Goal: Answer question/provide support

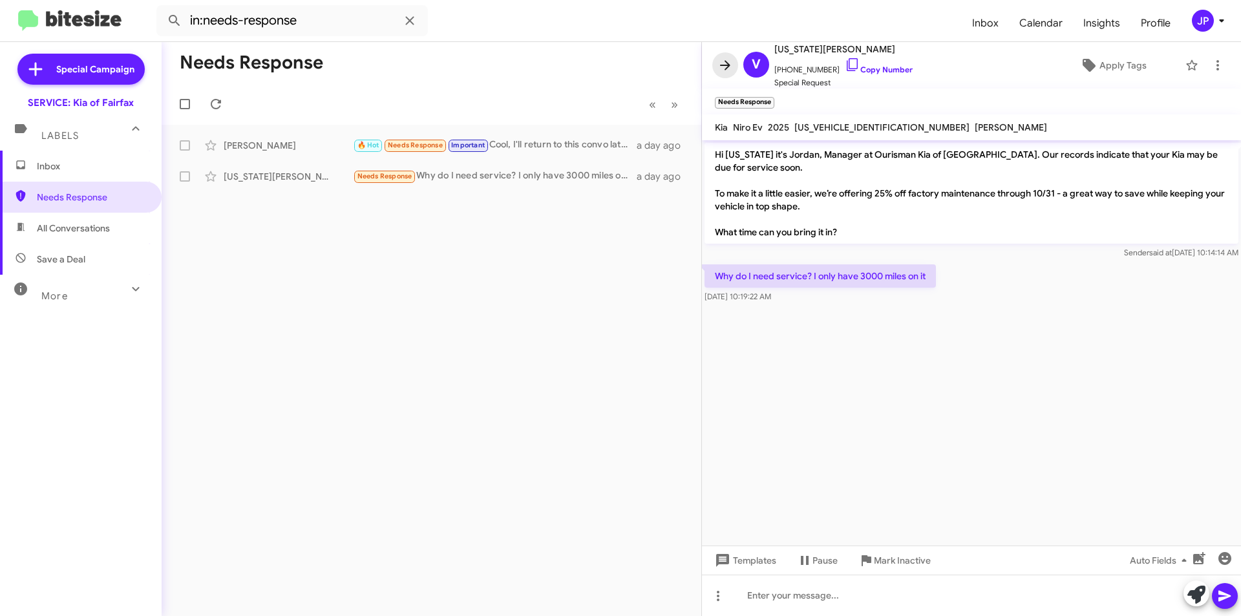
click at [723, 59] on icon at bounding box center [726, 66] width 16 height 16
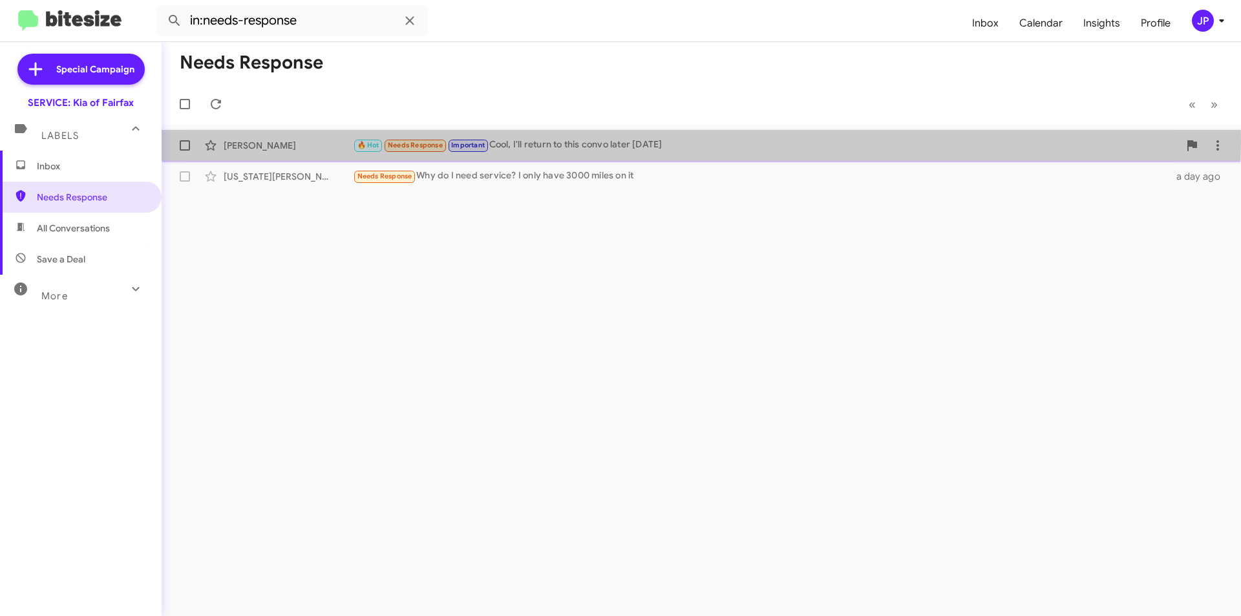
click at [632, 143] on div "🔥 Hot Needs Response Important Cool, I'll return to this convo later today" at bounding box center [766, 145] width 826 height 15
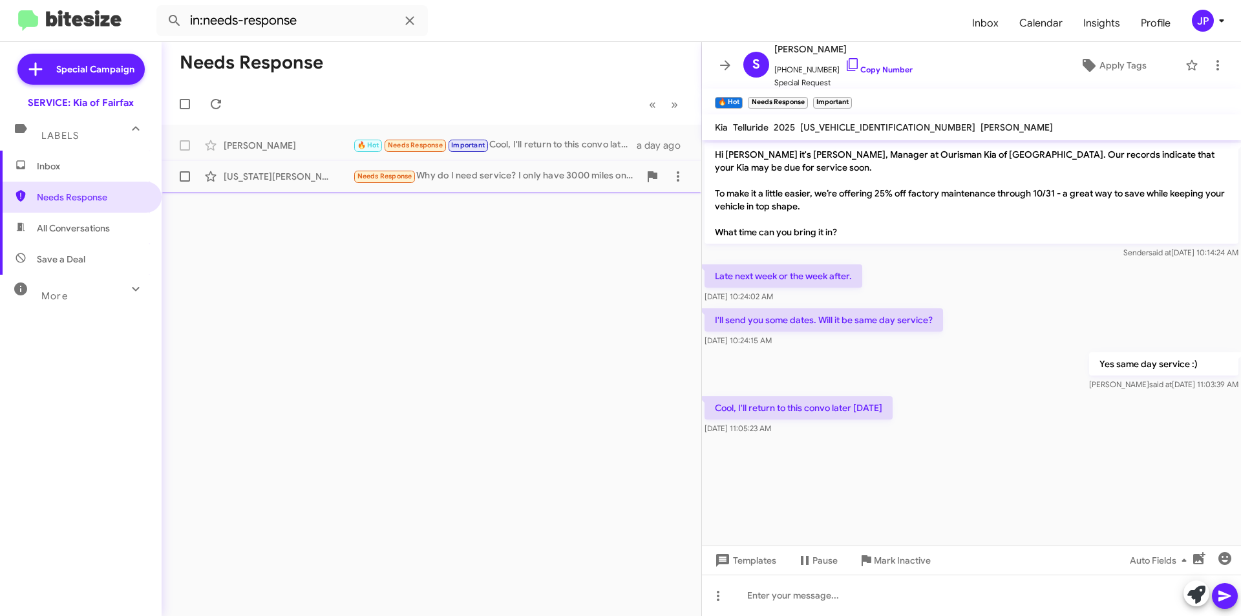
click at [567, 175] on div "Needs Response Why do I need service? I only have 3000 miles on it" at bounding box center [496, 176] width 286 height 15
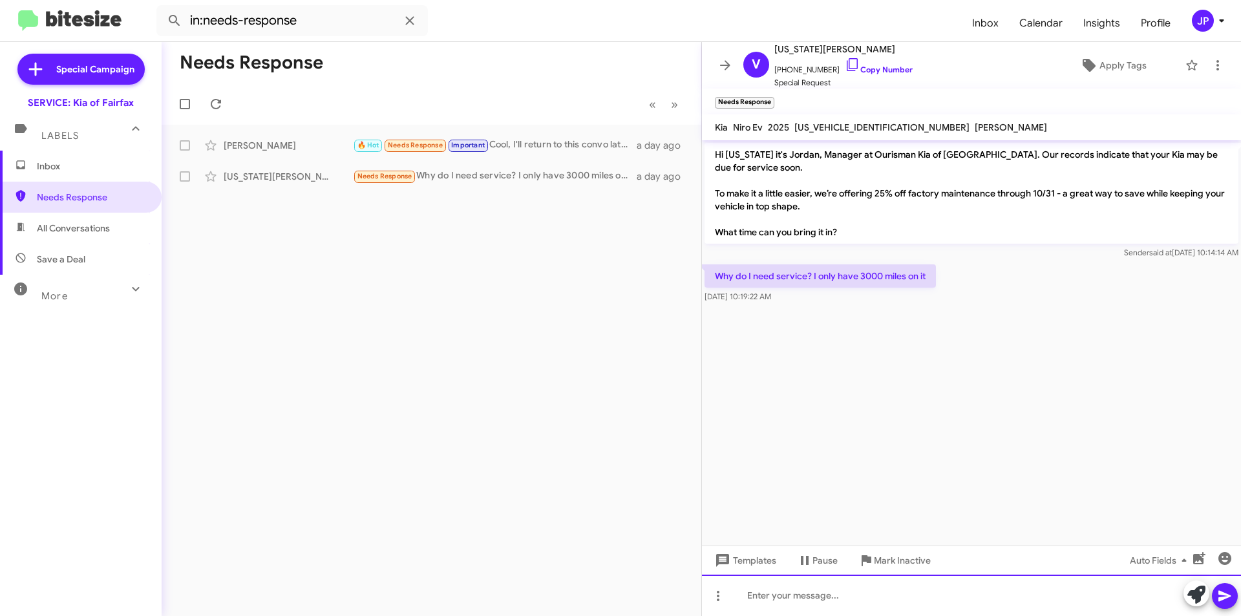
click at [816, 602] on div at bounding box center [971, 595] width 539 height 41
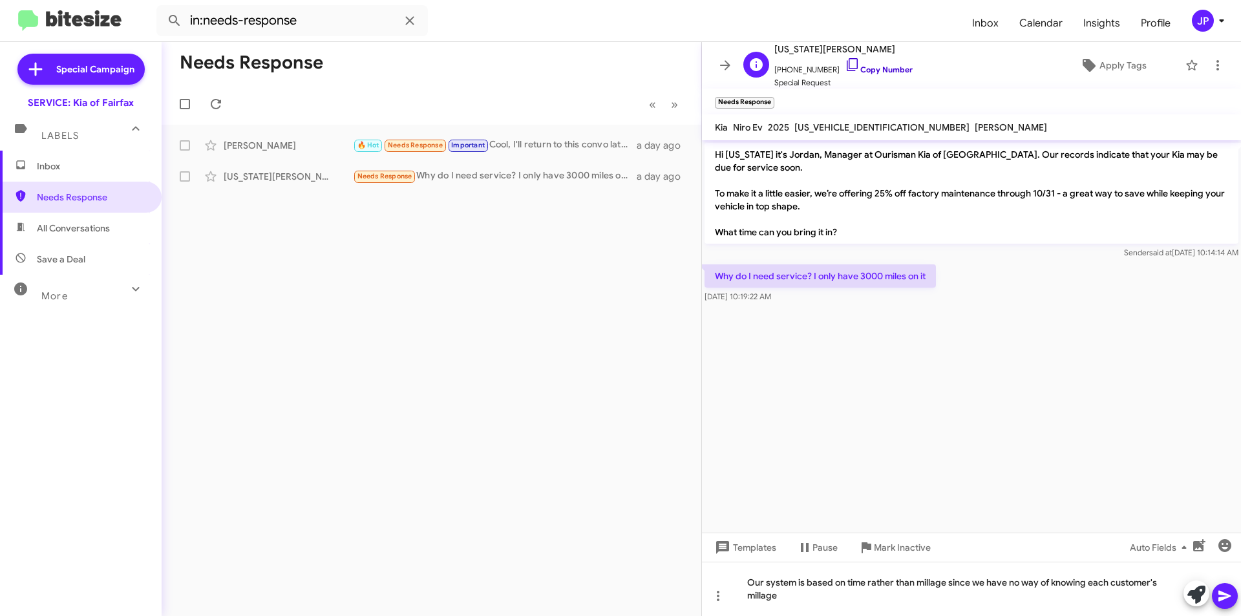
click at [845, 63] on icon at bounding box center [853, 65] width 16 height 16
drag, startPoint x: 881, startPoint y: 126, endPoint x: 793, endPoint y: 122, distance: 87.4
click at [793, 122] on div "[US_VEHICLE_IDENTIFICATION_NUMBER]" at bounding box center [882, 128] width 180 height 16
copy span "[US_VEHICLE_IDENTIFICATION_NUMBER]"
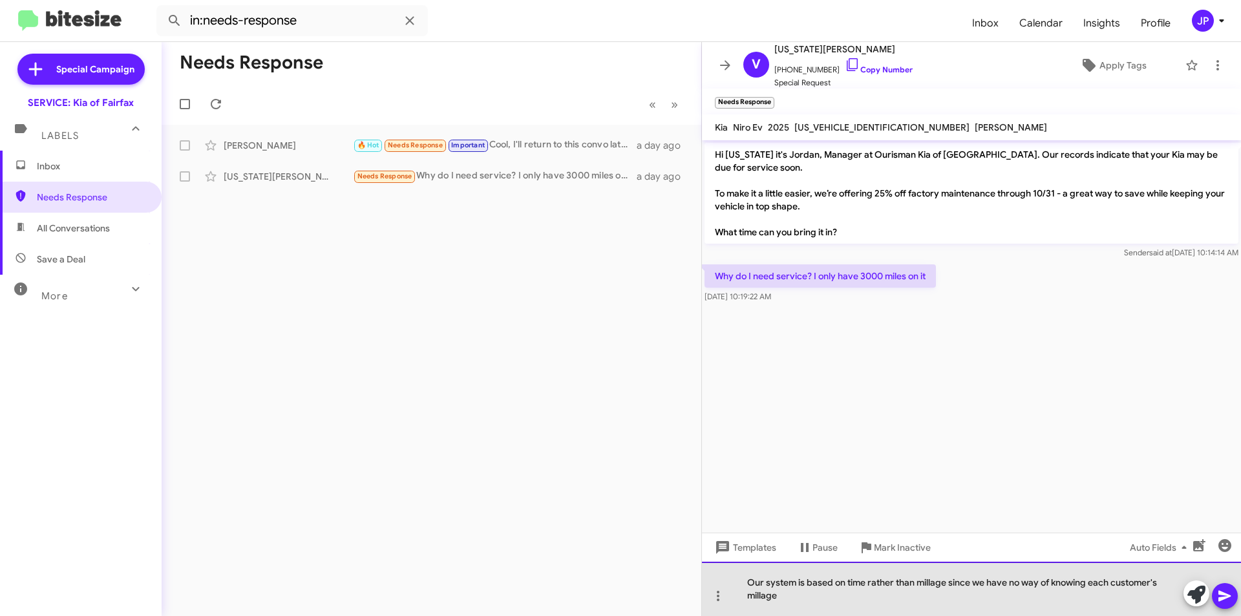
click at [795, 598] on div "Our system is based on time rather than millage since we have no way of knowing…" at bounding box center [971, 589] width 539 height 54
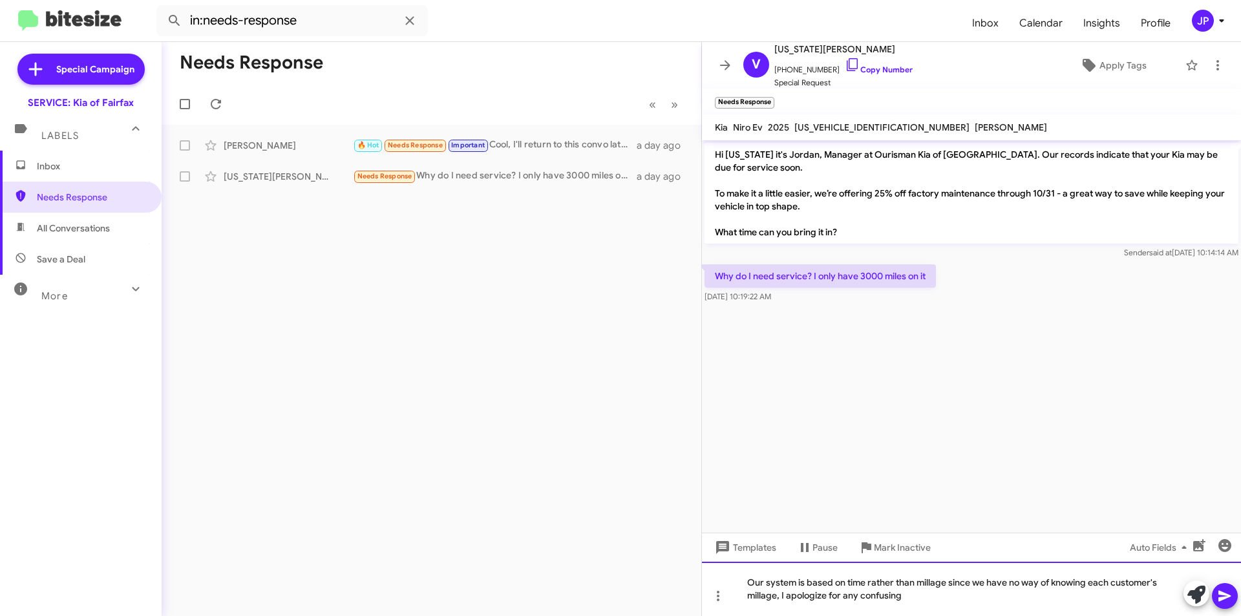
click at [915, 597] on div "Our system is based on time rather than millage since we have no way of knowing…" at bounding box center [971, 589] width 539 height 54
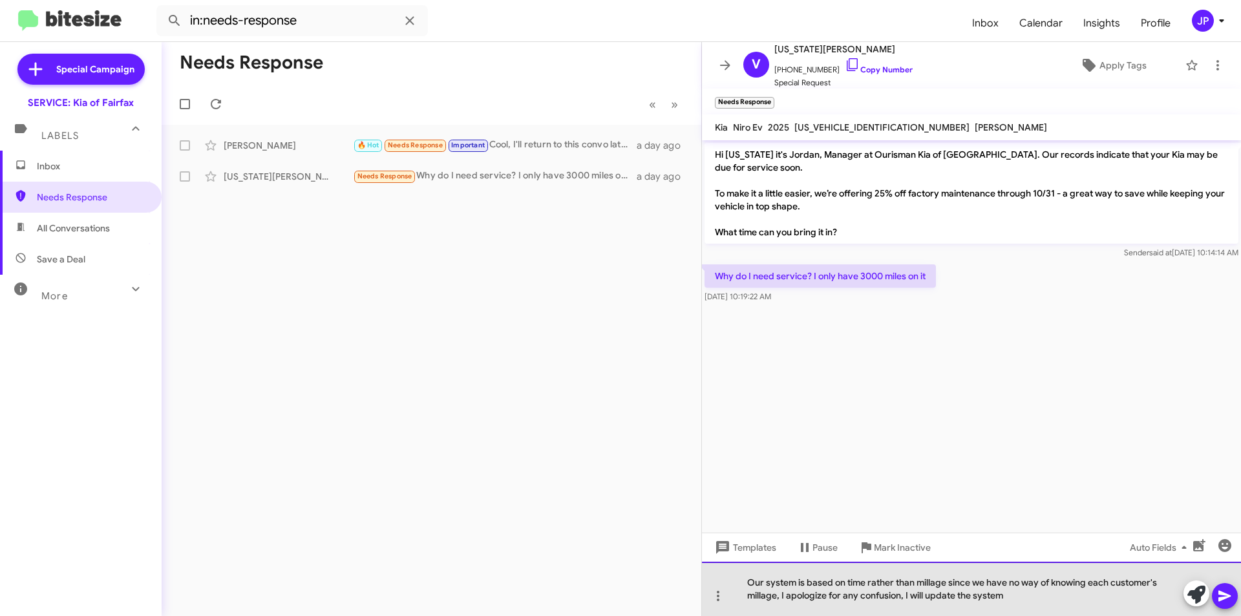
drag, startPoint x: 1010, startPoint y: 597, endPoint x: 955, endPoint y: 603, distance: 55.8
click at [955, 603] on div "Our system is based on time rather than millage since we have no way of knowing…" at bounding box center [971, 589] width 539 height 54
click at [957, 596] on div "Our system is based on time rather than millage since we have no way of knowing…" at bounding box center [971, 589] width 539 height 54
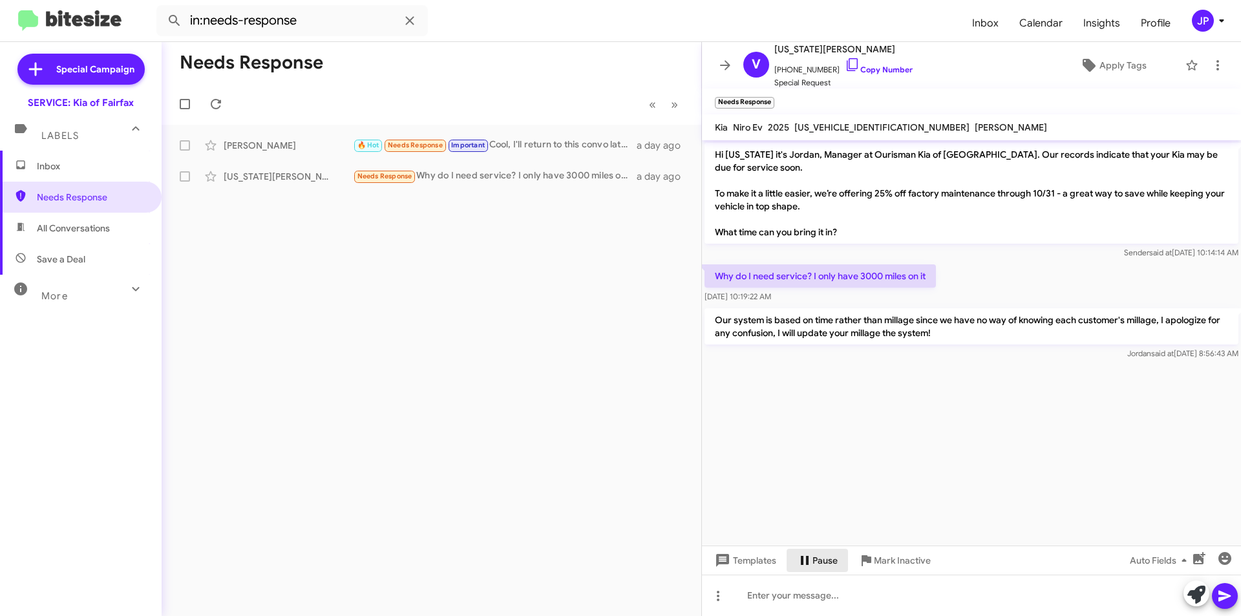
click at [811, 561] on span "Pause" at bounding box center [817, 560] width 41 height 23
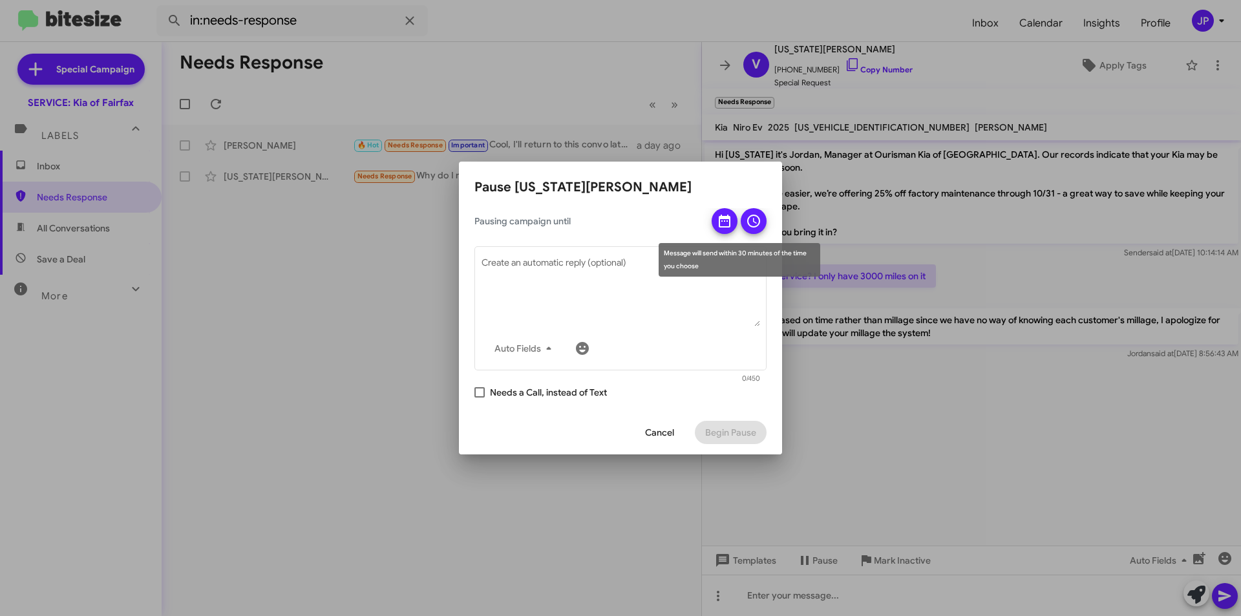
click at [716, 226] on button at bounding box center [725, 221] width 26 height 26
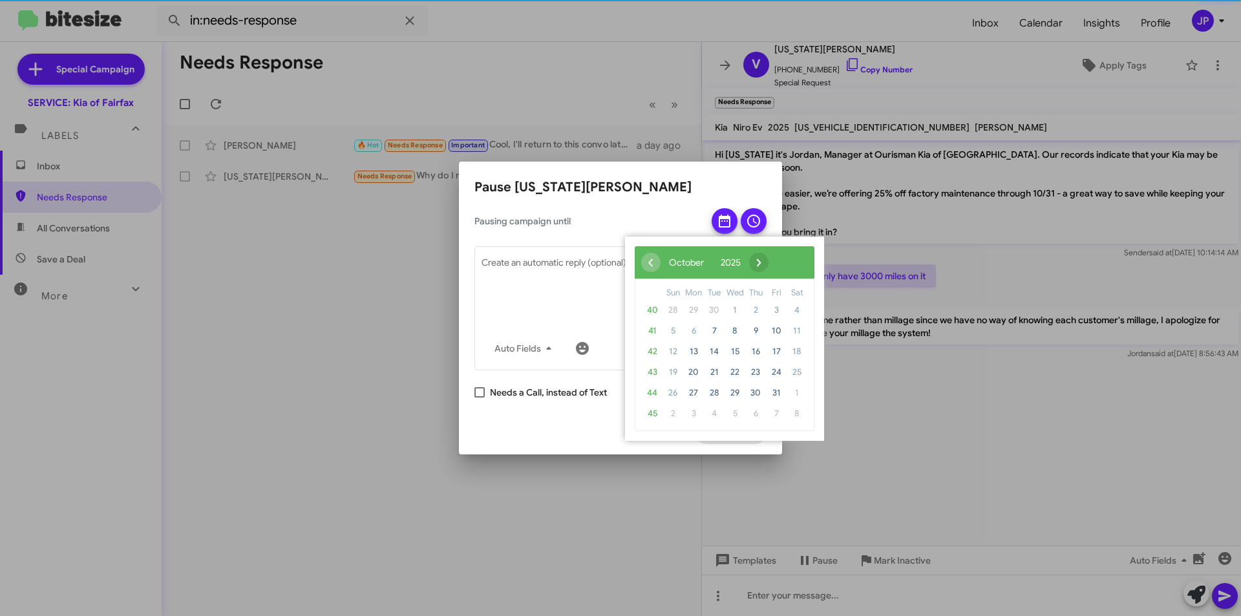
click at [769, 262] on span "›" at bounding box center [758, 262] width 19 height 19
click at [776, 262] on span "›" at bounding box center [766, 262] width 19 height 19
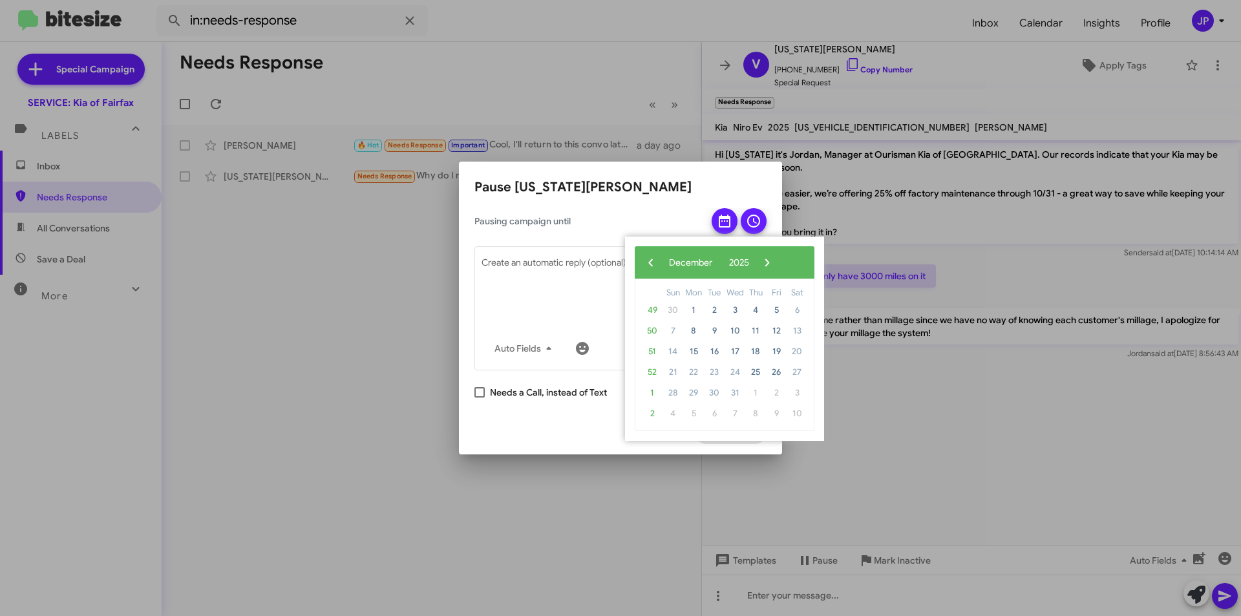
click at [777, 262] on span "›" at bounding box center [767, 262] width 19 height 19
click at [775, 306] on span "2" at bounding box center [776, 310] width 21 height 21
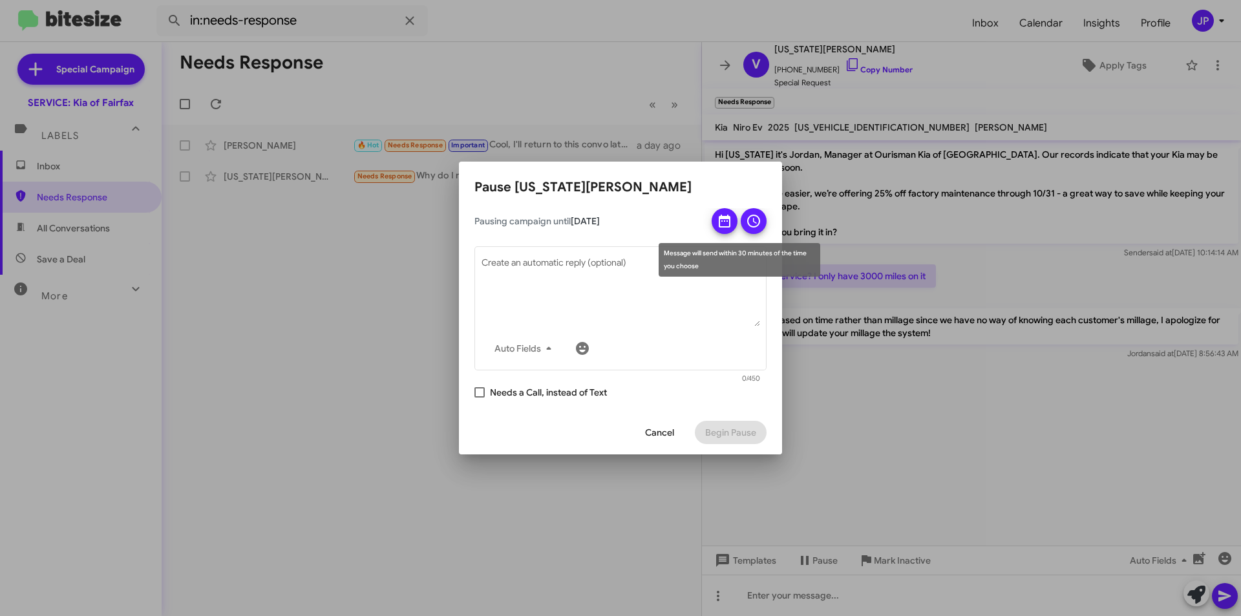
click at [759, 217] on icon at bounding box center [753, 221] width 13 height 13
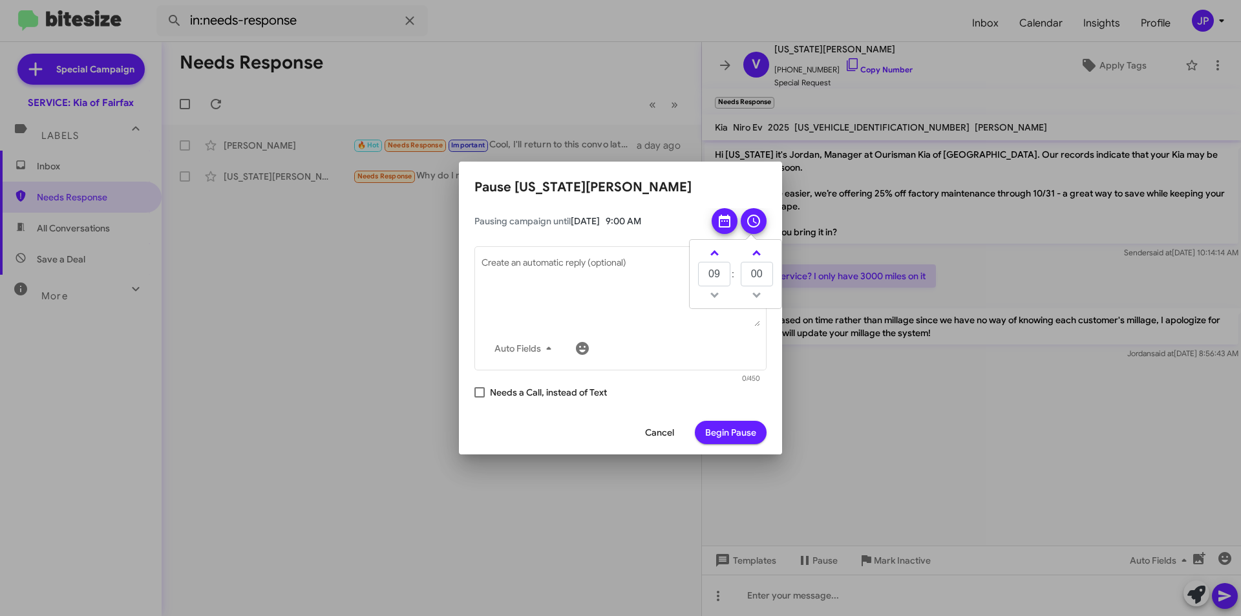
click at [727, 430] on span "Begin Pause" at bounding box center [730, 432] width 51 height 23
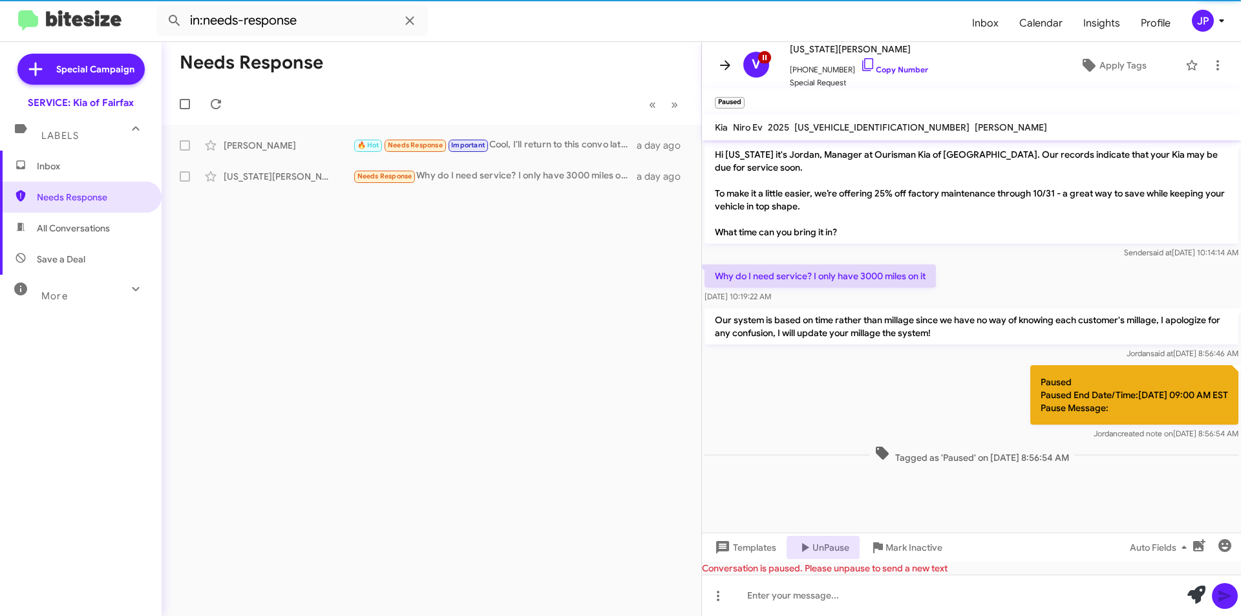
click at [725, 76] on button at bounding box center [725, 65] width 26 height 26
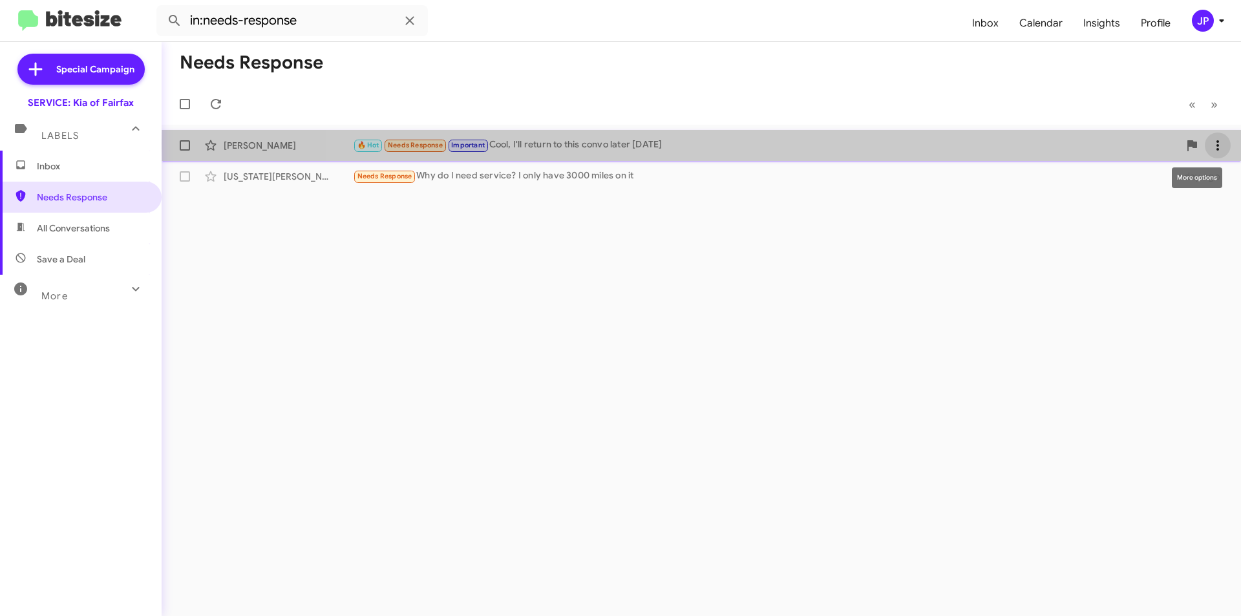
click at [1220, 144] on icon at bounding box center [1218, 146] width 16 height 16
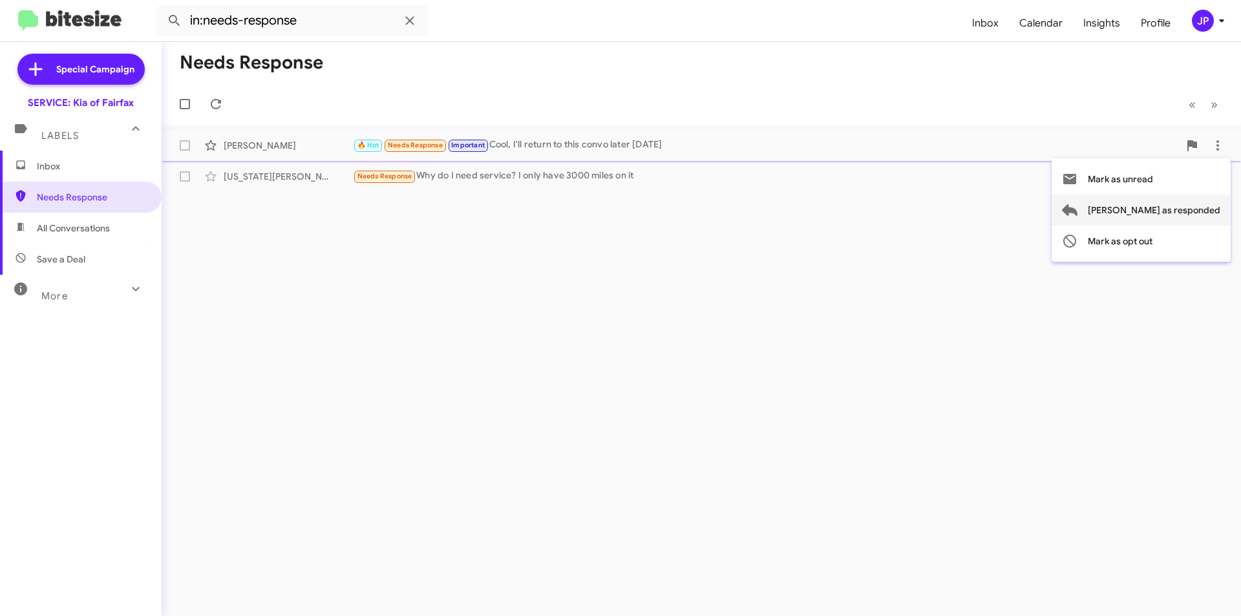
click at [1144, 215] on span "Mark as responded" at bounding box center [1154, 210] width 133 height 31
